Goal: Task Accomplishment & Management: Manage account settings

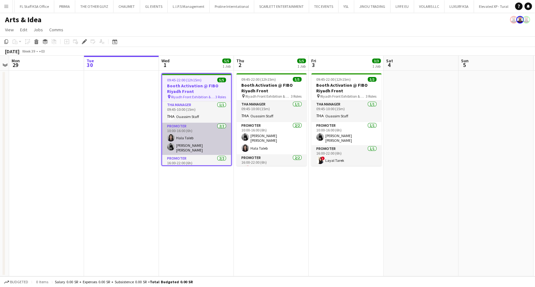
click at [187, 146] on app-card-role "Promoter [DATE] 10:00-16:00 (6h) [PERSON_NAME] [PERSON_NAME] [PERSON_NAME]" at bounding box center [196, 139] width 69 height 32
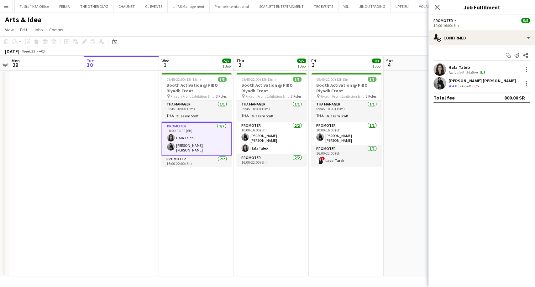
click at [456, 78] on div "[PERSON_NAME] [PERSON_NAME]" at bounding box center [481, 81] width 67 height 6
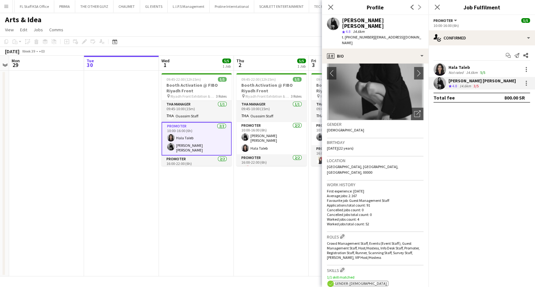
scroll to position [70, 0]
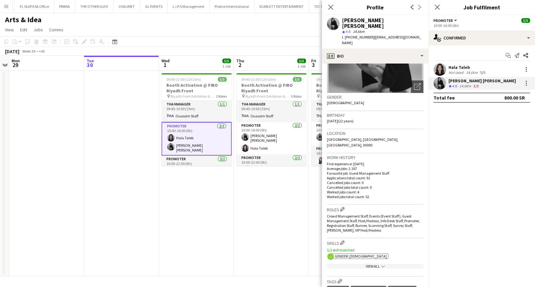
click at [360, 264] on div "View All chevron-down" at bounding box center [375, 266] width 97 height 5
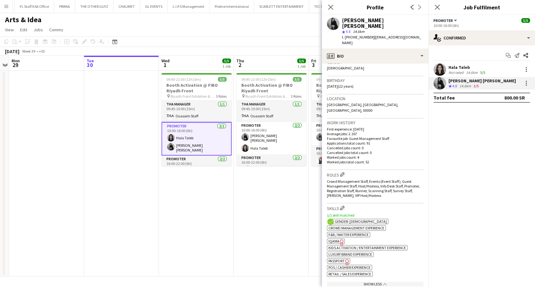
click at [338, 259] on span "Passport" at bounding box center [336, 261] width 16 height 5
click at [333, 239] on span "IQAMA" at bounding box center [333, 241] width 11 height 5
click at [476, 71] on div "14.6km" at bounding box center [472, 72] width 14 height 5
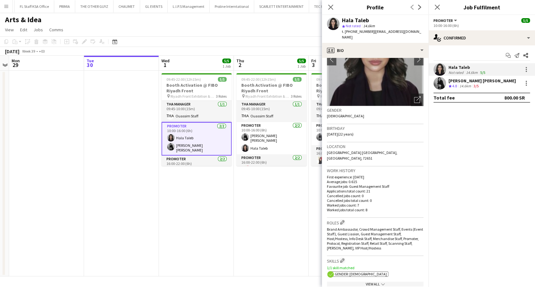
scroll to position [139, 0]
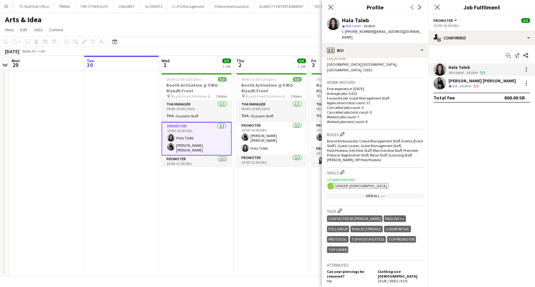
click at [370, 194] on div "View All chevron-down" at bounding box center [375, 196] width 97 height 5
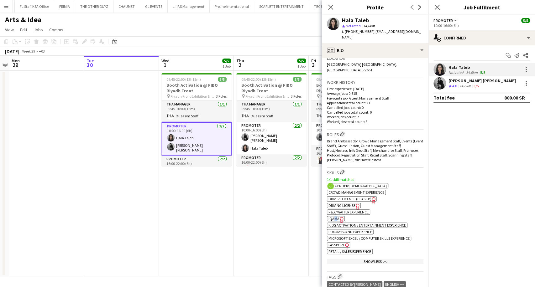
click at [335, 217] on span "IQAMA" at bounding box center [333, 219] width 11 height 5
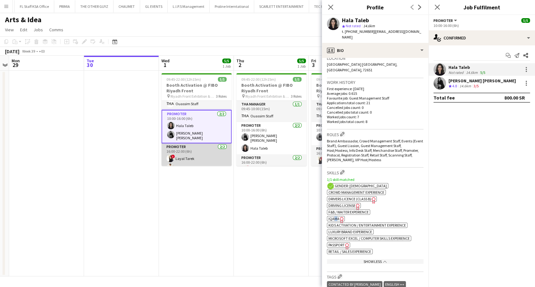
scroll to position [18, 0]
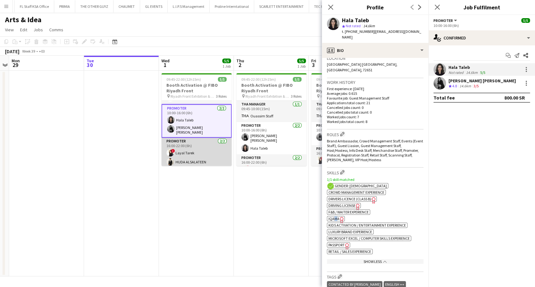
click at [195, 151] on app-card-role "Promoter [DATE] 16:00-22:00 (6h) ! Layal [PERSON_NAME] ALSALATEEN" at bounding box center [196, 153] width 70 height 30
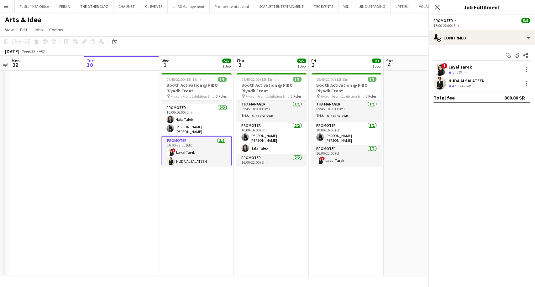
scroll to position [0, 215]
click at [462, 68] on div "Layal Tarek" at bounding box center [460, 67] width 24 height 6
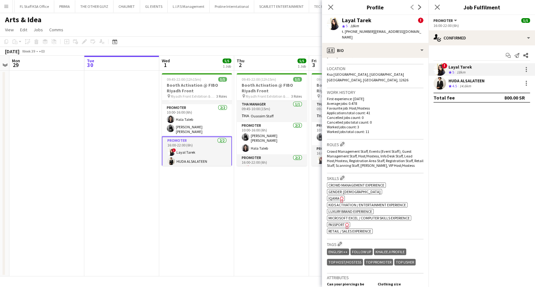
scroll to position [209, 0]
click at [334, 196] on span "IQAMA" at bounding box center [333, 198] width 11 height 5
click at [495, 75] on div "! Layal Tarek Crew rating 5 18km" at bounding box center [481, 69] width 107 height 13
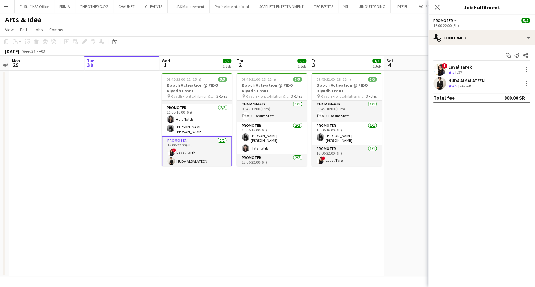
click at [489, 81] on div "HUDA ALSALATEEN Crew rating 4.5 14.6km" at bounding box center [481, 83] width 107 height 13
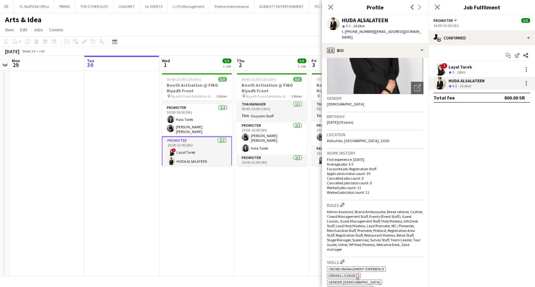
scroll to position [139, 0]
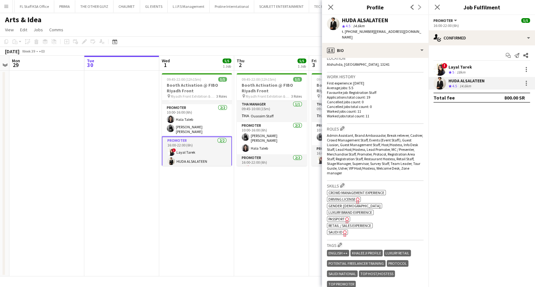
click at [338, 230] on span "SAUDI ID" at bounding box center [335, 232] width 14 height 5
click at [332, 6] on icon at bounding box center [330, 7] width 6 height 6
